Goal: Navigation & Orientation: Go to known website

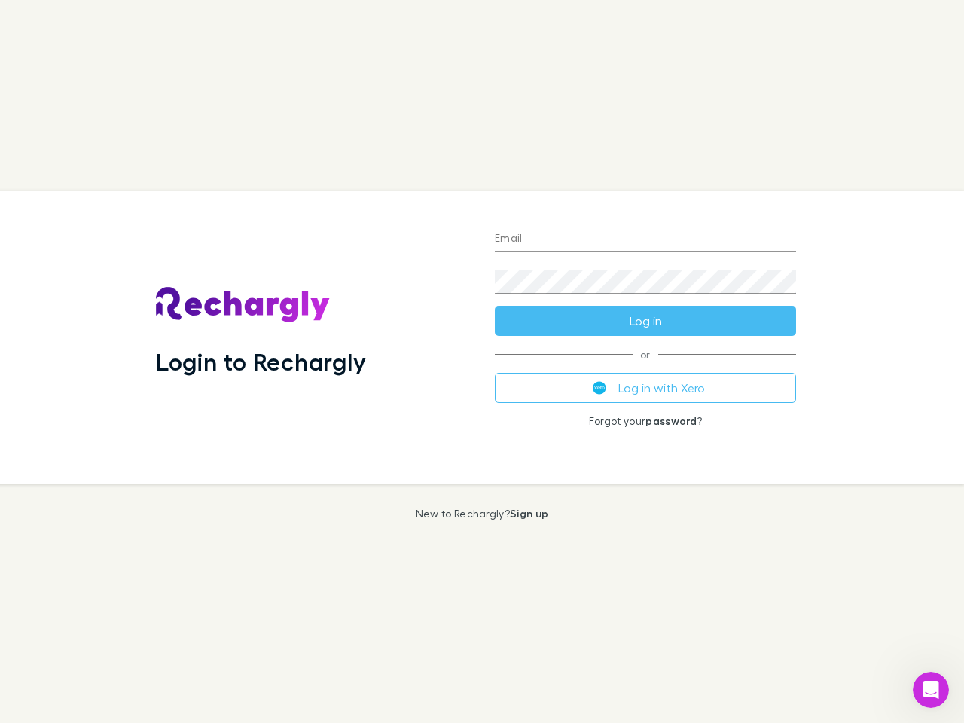
click at [482, 362] on div "Login to Rechargly" at bounding box center [313, 337] width 339 height 292
click at [646, 240] on input "Email" at bounding box center [645, 239] width 301 height 24
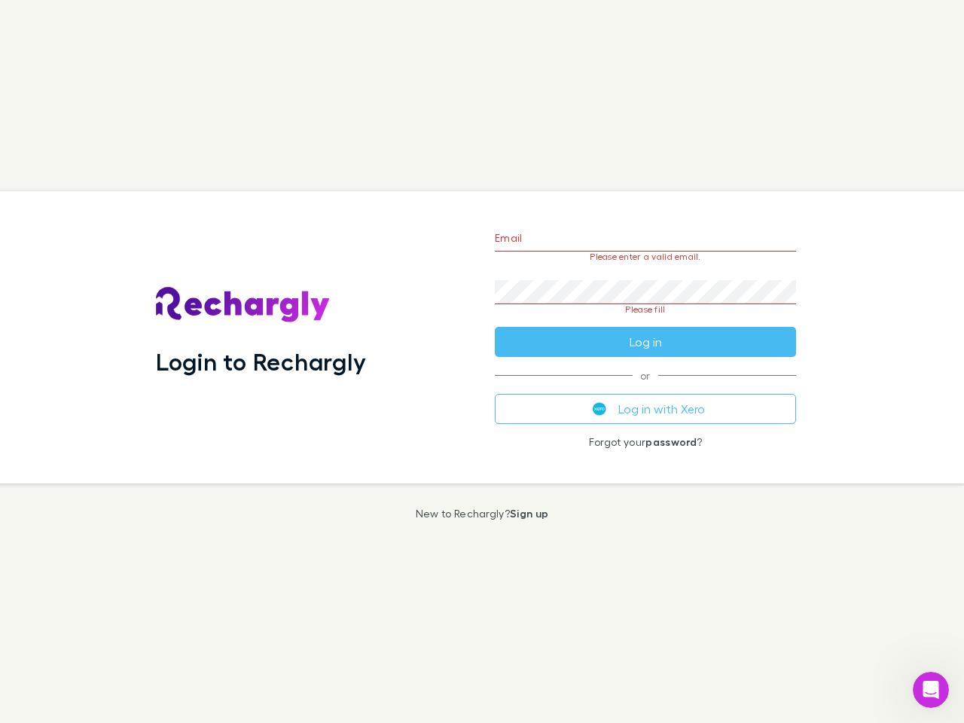
click at [646, 321] on form "Email Please enter a valid email. Password Please fill Log in" at bounding box center [645, 286] width 301 height 142
click at [646, 388] on div "Email Please enter a valid email. Password Please fill Log in or Log in with Xe…" at bounding box center [645, 337] width 325 height 292
click at [931, 690] on icon "Open Intercom Messenger" at bounding box center [931, 690] width 25 height 25
